Goal: Task Accomplishment & Management: Use online tool/utility

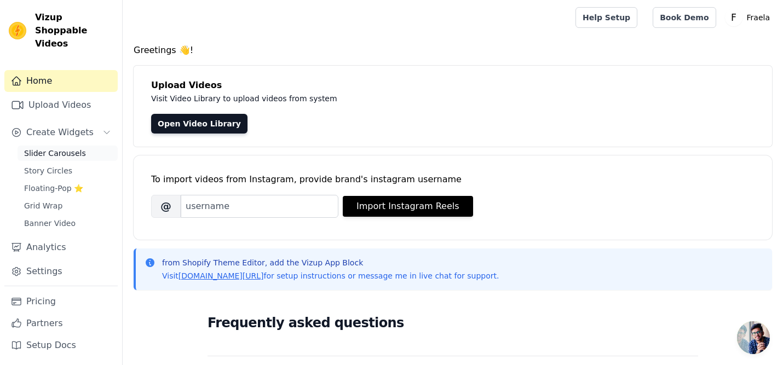
click at [80, 148] on span "Slider Carousels" at bounding box center [55, 153] width 62 height 11
click at [74, 94] on link "Upload Videos" at bounding box center [60, 105] width 113 height 22
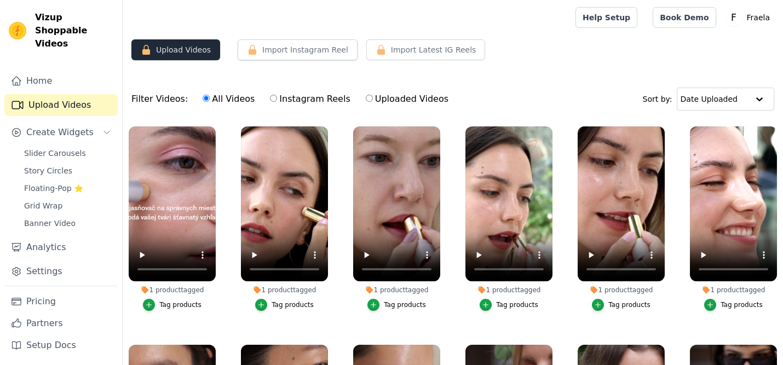
click at [201, 52] on button "Upload Videos" at bounding box center [175, 49] width 89 height 21
click at [189, 48] on button "Upload Videos" at bounding box center [175, 49] width 89 height 21
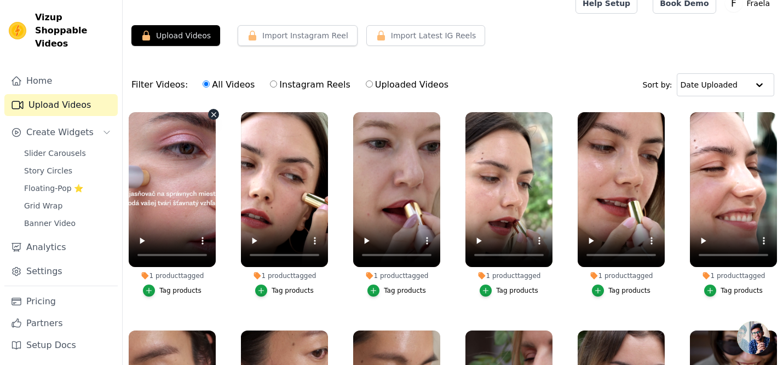
scroll to position [11, 0]
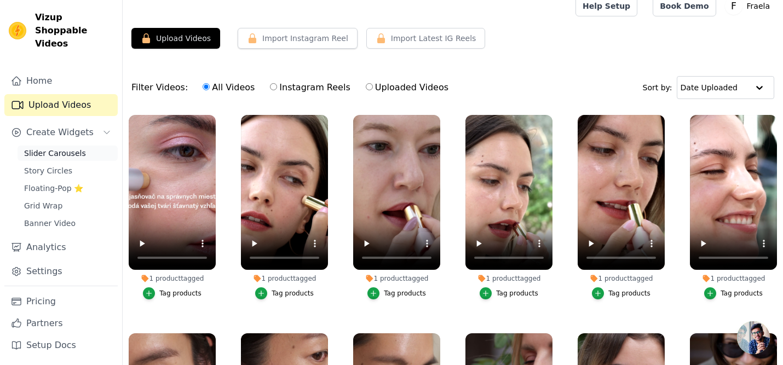
click at [49, 148] on span "Slider Carousels" at bounding box center [55, 153] width 62 height 11
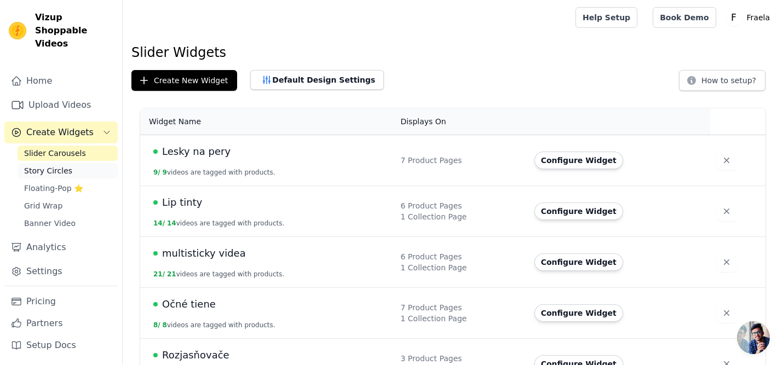
click at [56, 165] on span "Story Circles" at bounding box center [48, 170] width 48 height 11
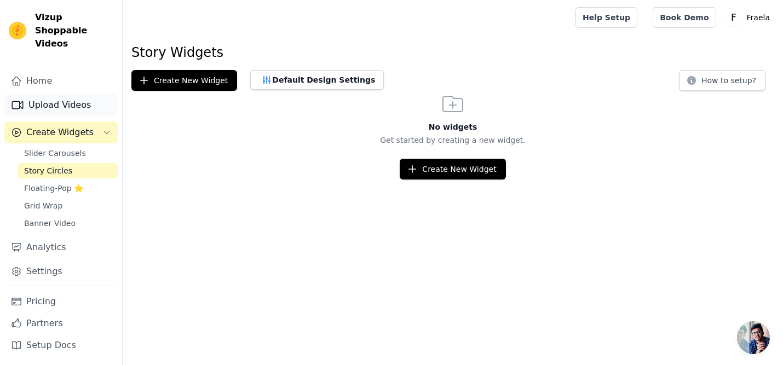
click at [57, 94] on link "Upload Videos" at bounding box center [60, 105] width 113 height 22
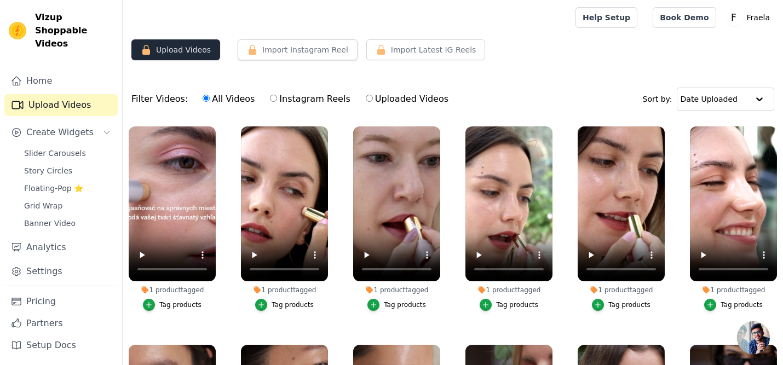
click at [178, 51] on button "Upload Videos" at bounding box center [175, 49] width 89 height 21
click at [279, 50] on button "Import Instagram Reel" at bounding box center [298, 49] width 120 height 21
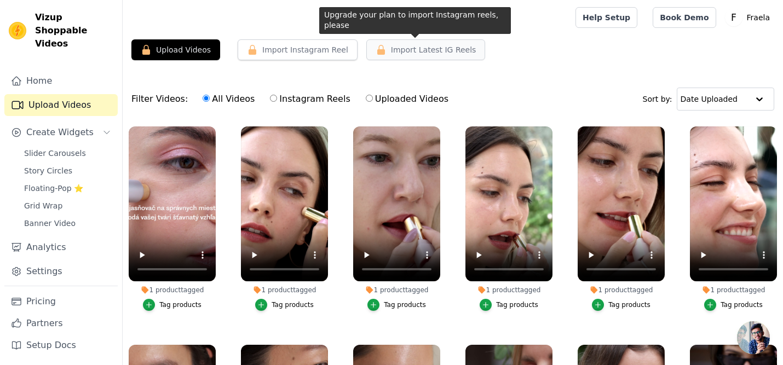
click at [402, 54] on span "Import Latest IG Reels" at bounding box center [433, 49] width 85 height 11
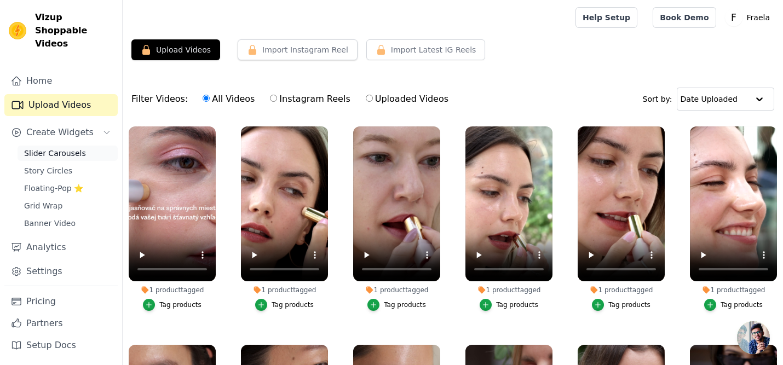
click at [60, 148] on span "Slider Carousels" at bounding box center [55, 153] width 62 height 11
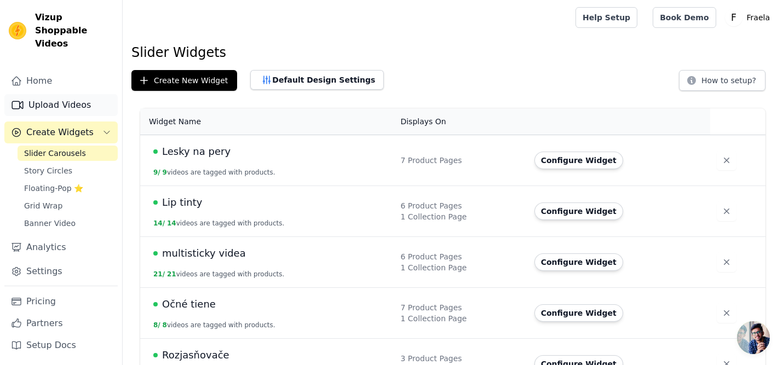
click at [78, 94] on link "Upload Videos" at bounding box center [60, 105] width 113 height 22
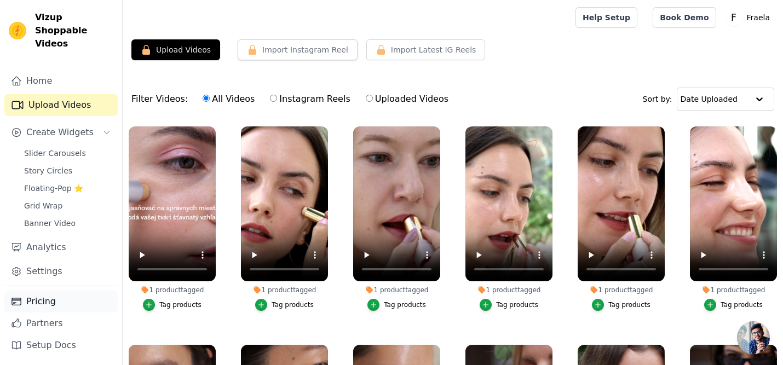
click at [50, 308] on link "Pricing" at bounding box center [60, 302] width 113 height 22
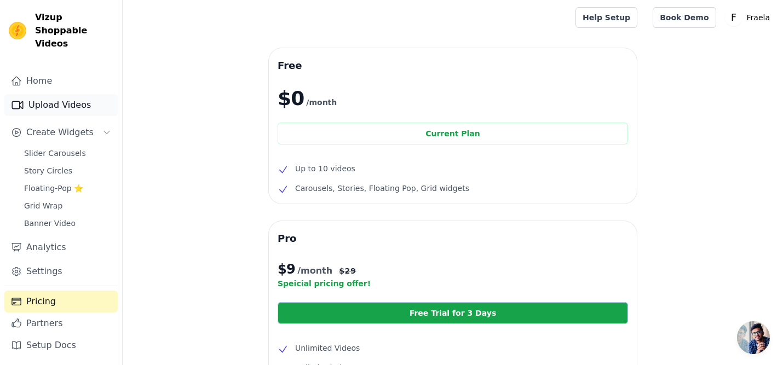
click at [76, 94] on link "Upload Videos" at bounding box center [60, 105] width 113 height 22
